Goal: Information Seeking & Learning: Learn about a topic

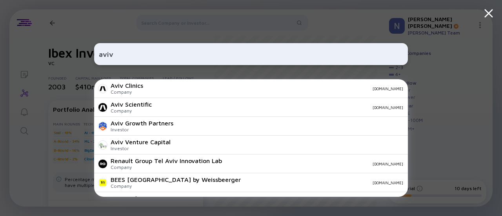
click at [487, 15] on icon at bounding box center [489, 13] width 7 height 7
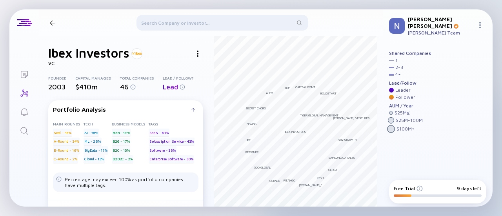
click at [52, 21] on div at bounding box center [52, 22] width 5 height 5
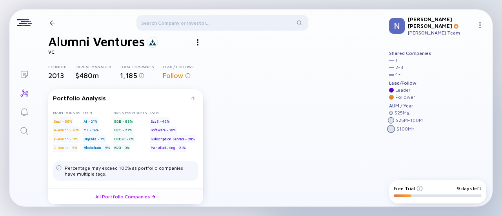
scroll to position [12, 0]
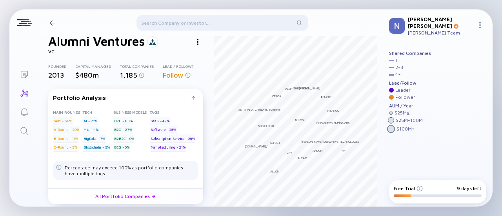
click at [56, 26] on header at bounding box center [211, 22] width 344 height 27
click at [55, 26] on header at bounding box center [211, 22] width 344 height 27
click at [52, 25] on div at bounding box center [52, 22] width 5 height 5
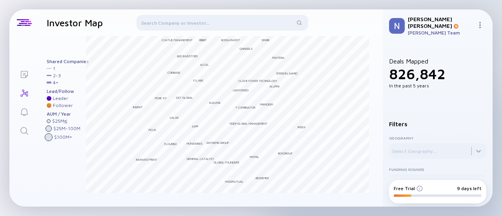
click at [151, 25] on div at bounding box center [223, 24] width 172 height 19
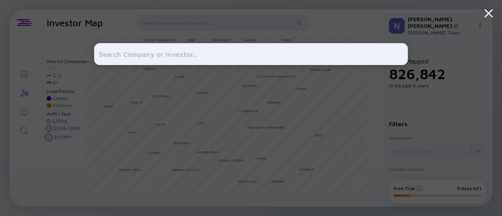
click at [162, 21] on div at bounding box center [251, 108] width 314 height 216
